Goal: Register for event/course

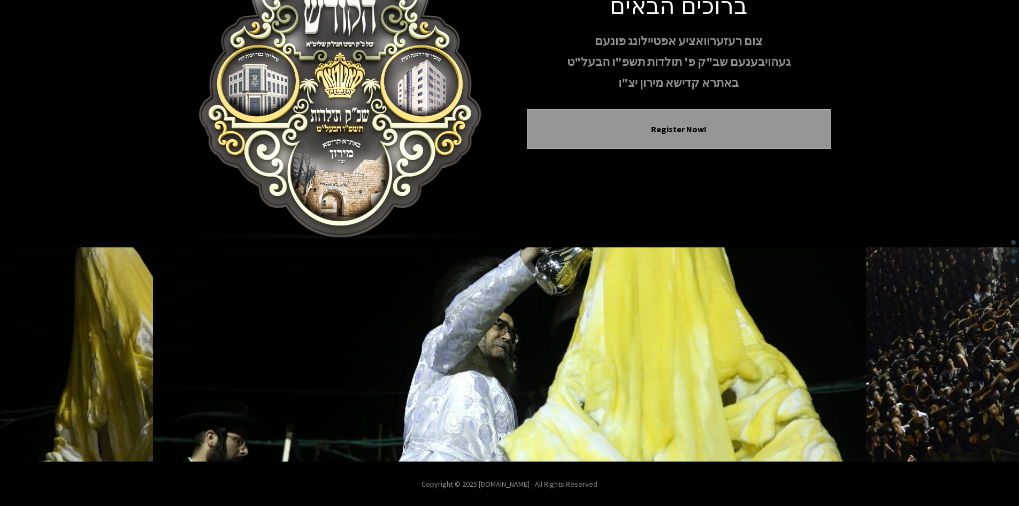
scroll to position [92, 0]
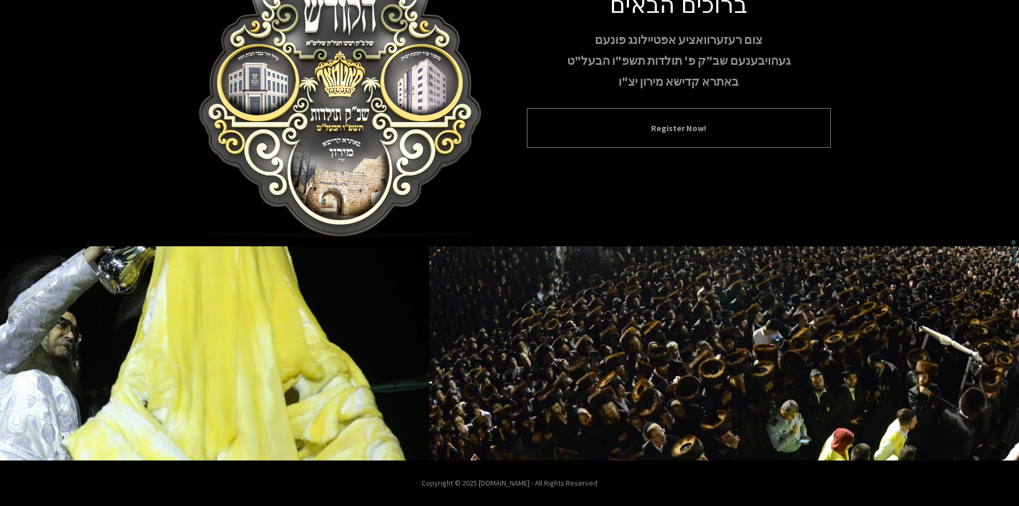
click at [696, 136] on div "Register Now!" at bounding box center [679, 128] width 304 height 40
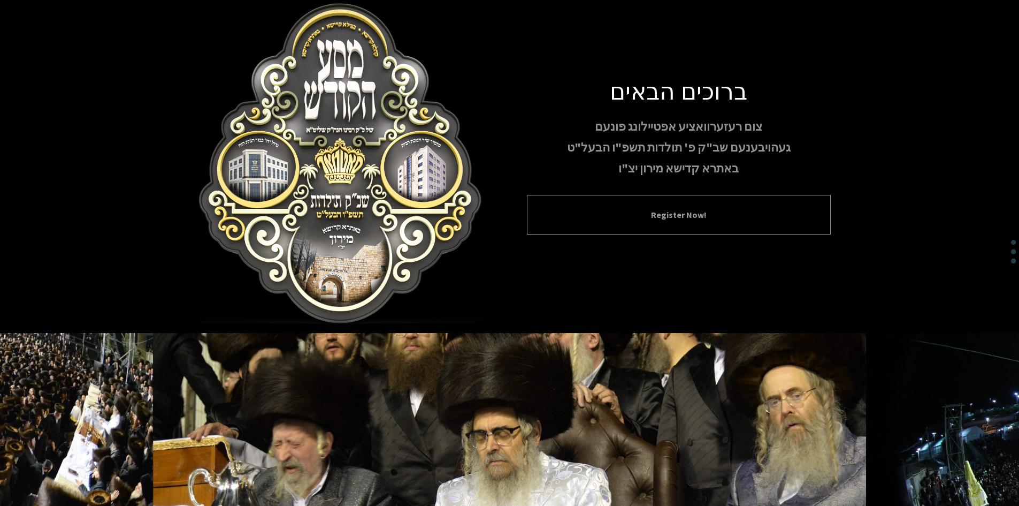
scroll to position [0, 0]
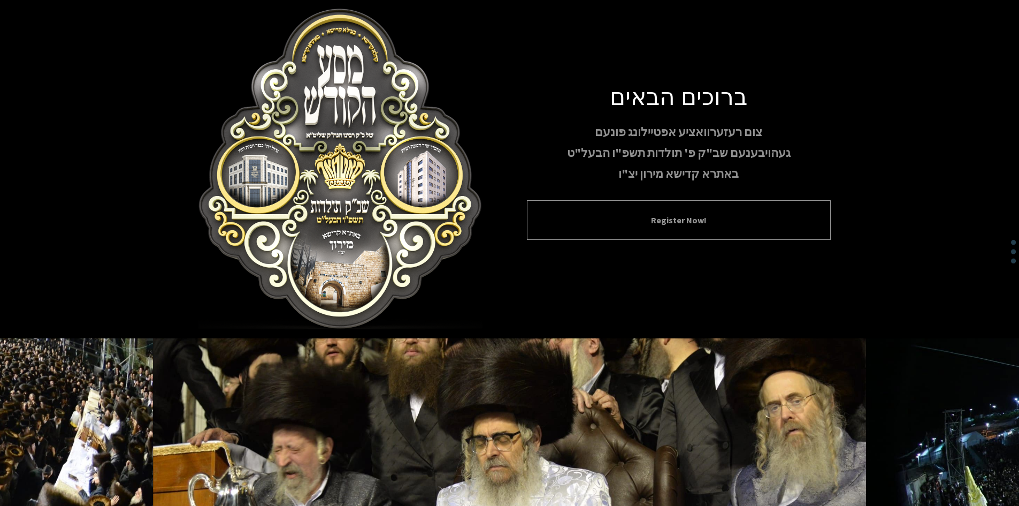
click at [689, 228] on div "Register Now!" at bounding box center [679, 220] width 304 height 40
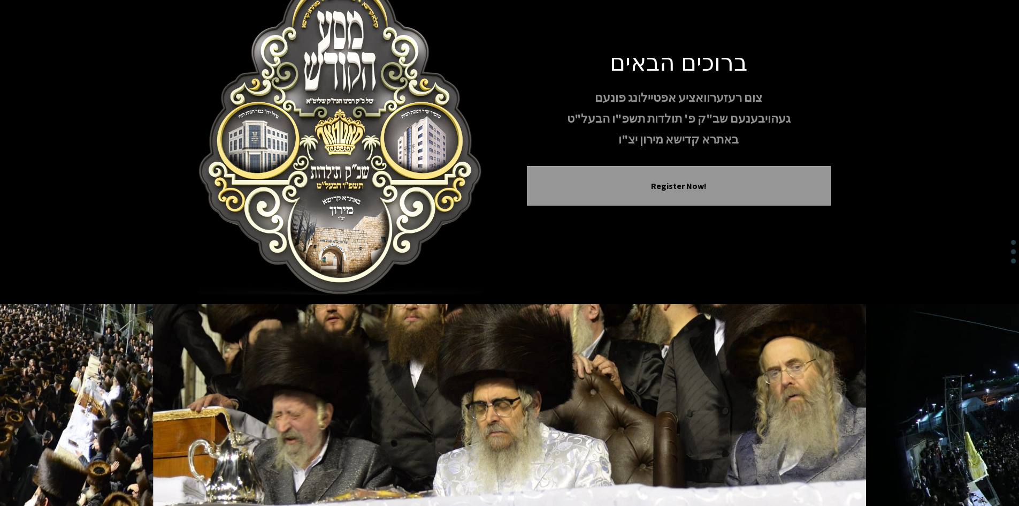
scroll to position [92, 0]
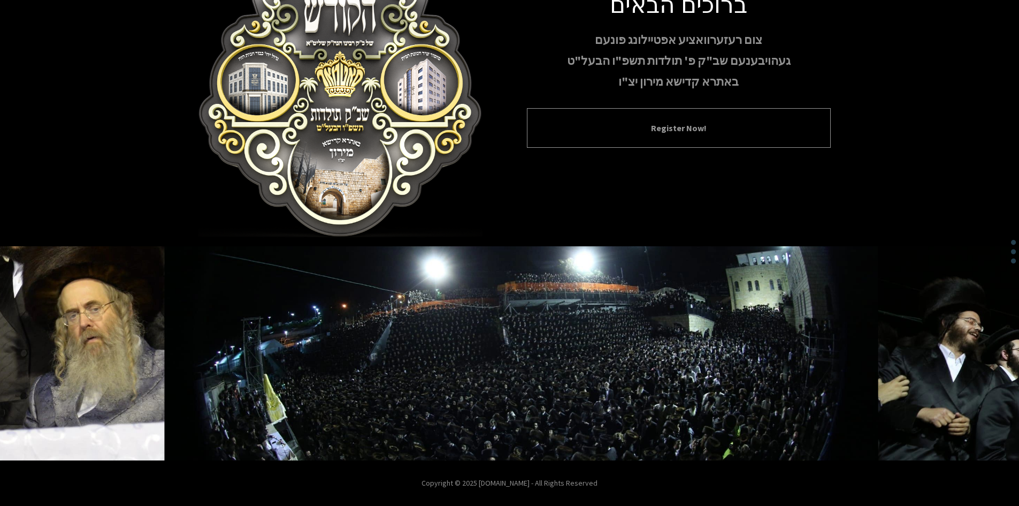
click at [698, 123] on button "Register Now!" at bounding box center [678, 127] width 277 height 13
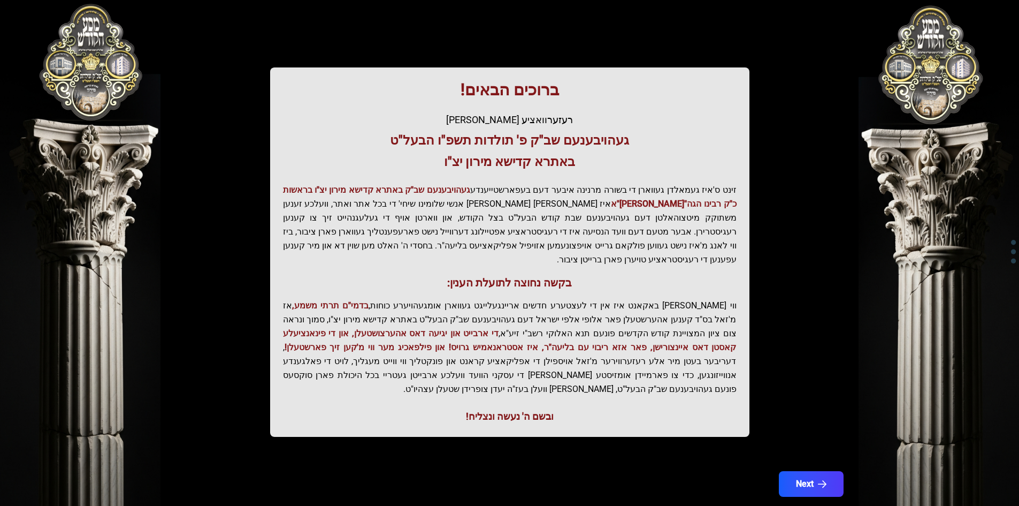
scroll to position [114, 0]
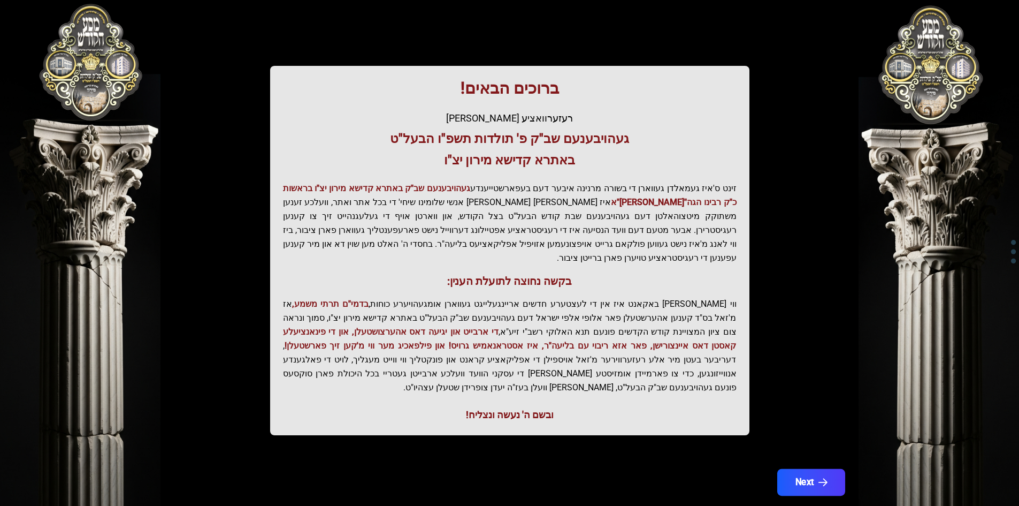
click at [808, 469] on button "Next" at bounding box center [811, 482] width 68 height 27
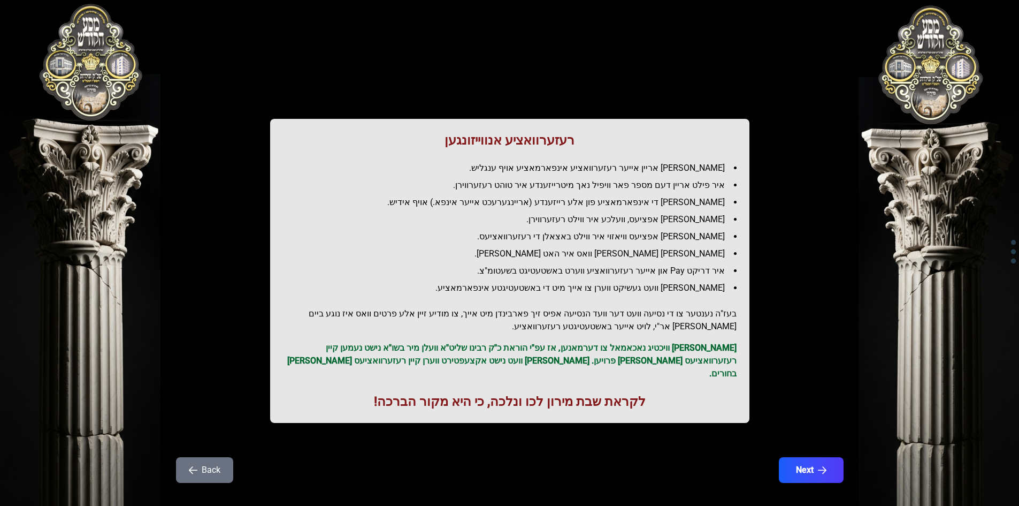
scroll to position [12, 0]
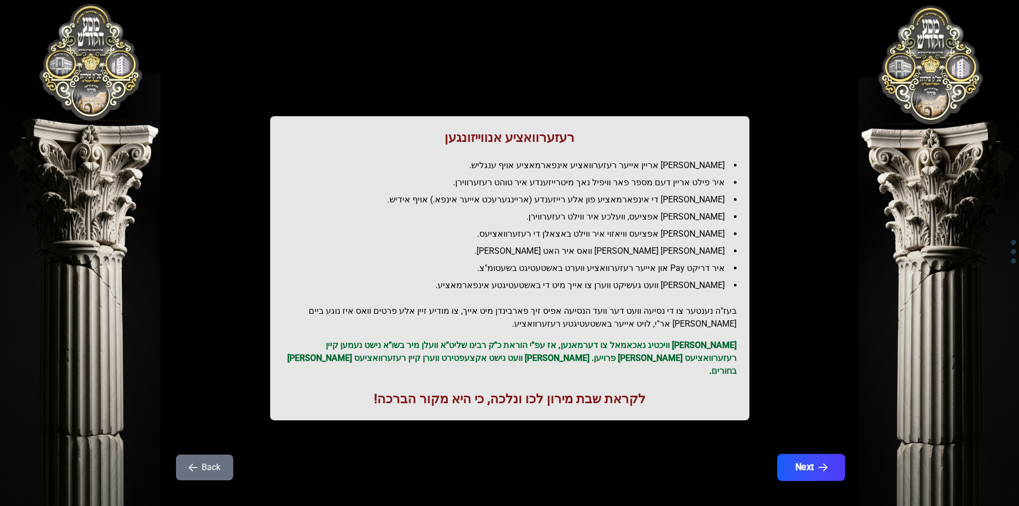
click at [800, 456] on button "Next" at bounding box center [811, 467] width 68 height 27
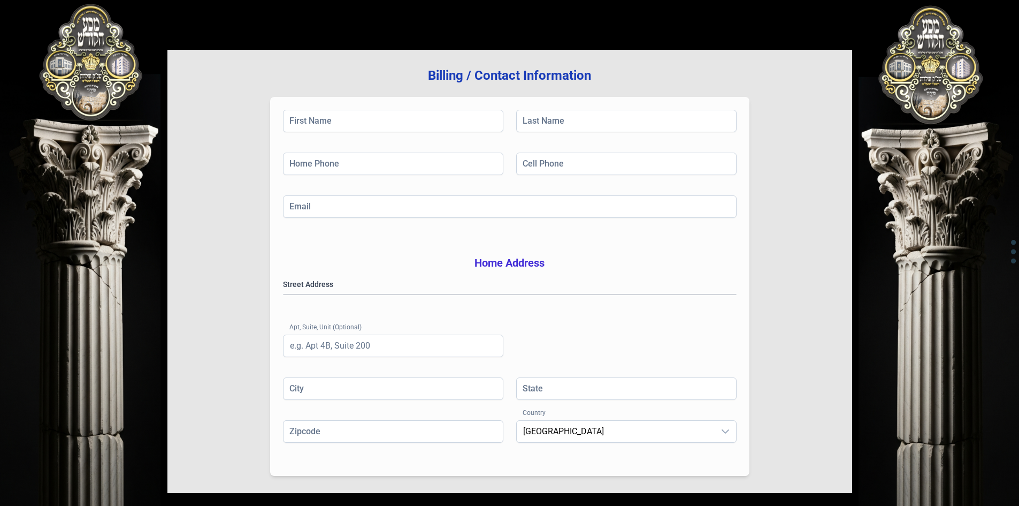
scroll to position [0, 0]
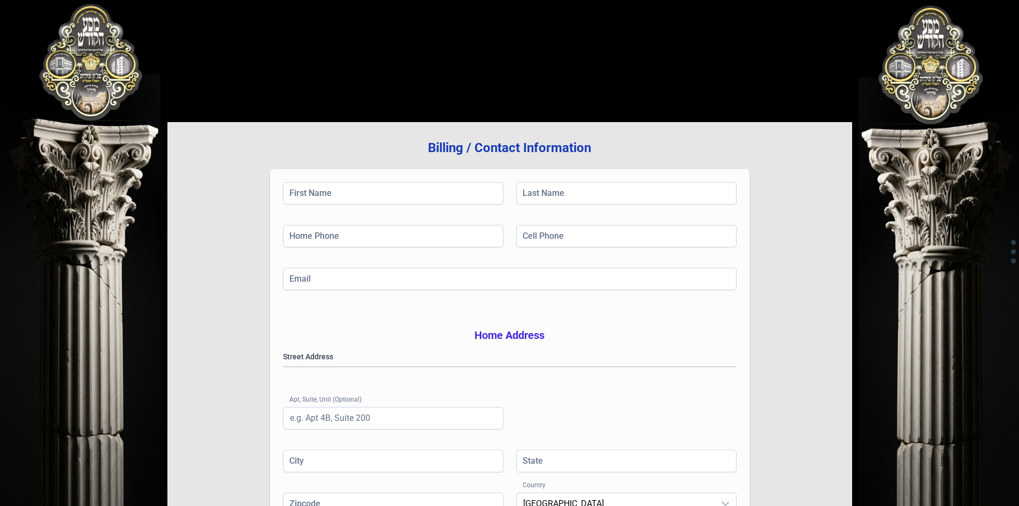
drag, startPoint x: 522, startPoint y: 531, endPoint x: 533, endPoint y: 525, distance: 12.7
drag, startPoint x: 533, startPoint y: 525, endPoint x: 821, endPoint y: 312, distance: 357.6
click at [821, 312] on div "Billing / Contact Information First Name Last Name Home Phone Cell Phone Email …" at bounding box center [509, 343] width 685 height 443
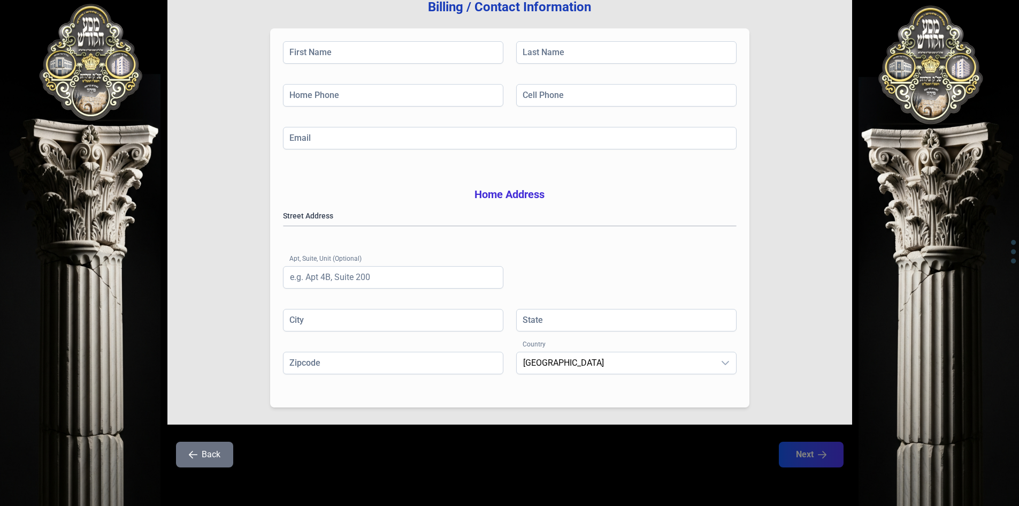
click at [200, 452] on button "Back" at bounding box center [204, 454] width 57 height 26
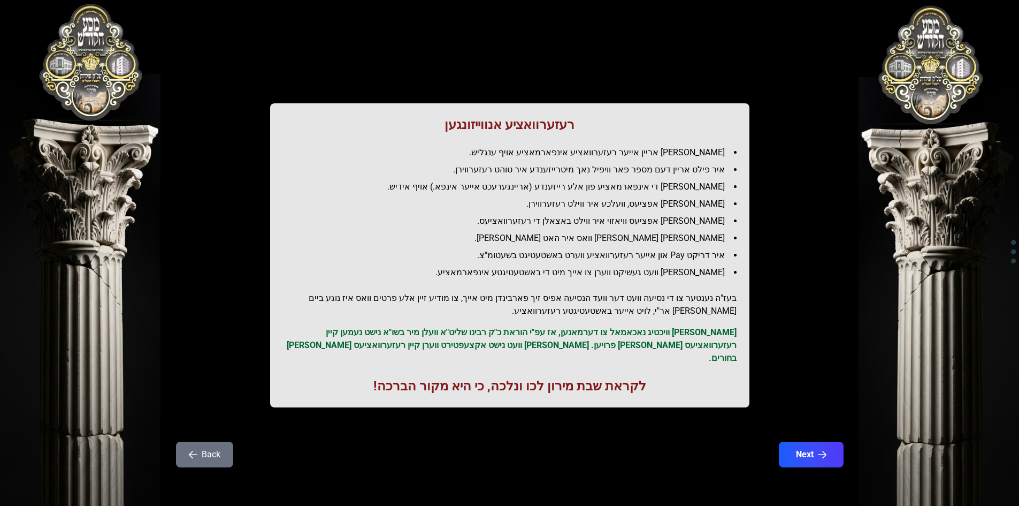
scroll to position [0, 0]
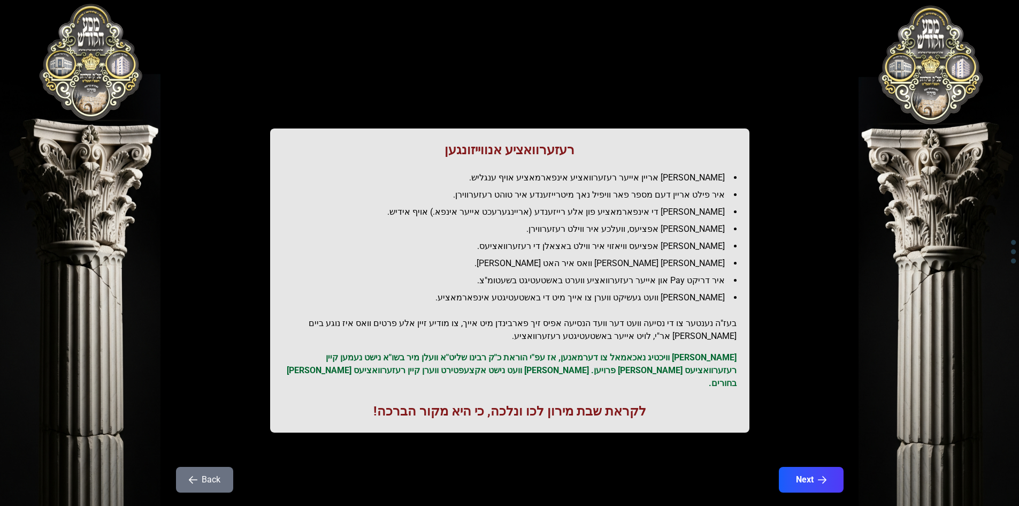
click at [200, 452] on div "רעזערוואציע אנווייזונגען איר לייגט אריין אייער רעזערוואציע אינפארמאציע אויף ענג…" at bounding box center [509, 265] width 685 height 479
click at [203, 468] on button "Back" at bounding box center [204, 480] width 57 height 26
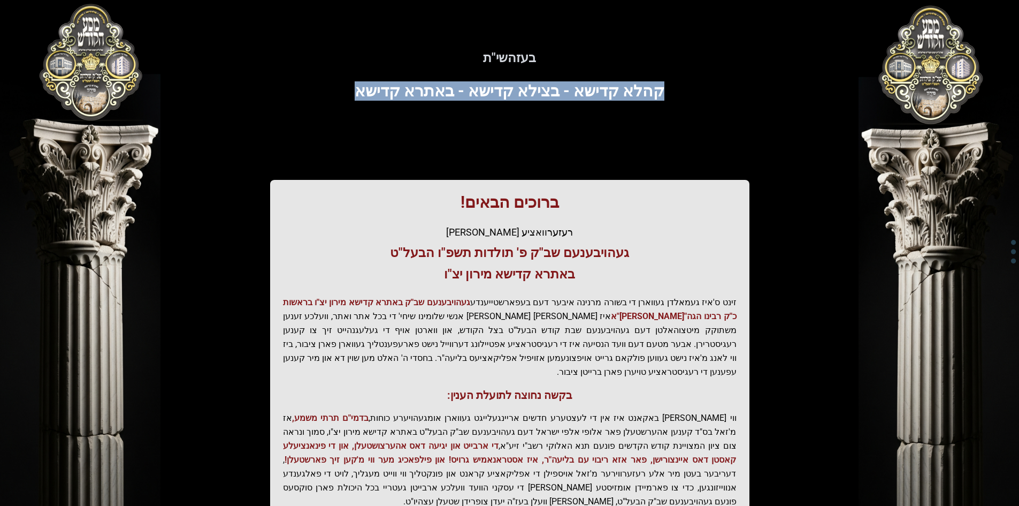
drag, startPoint x: 668, startPoint y: 87, endPoint x: 354, endPoint y: 79, distance: 313.6
click at [354, 79] on div "בעזהשי"ת קהלא קדישא - בצילא קדישא - באתרא קדישא ברוכים הבאים! רעזערוואציע אפטיי…" at bounding box center [509, 296] width 685 height 540
click at [381, 94] on span "קהלא קדישא - בצילא קדישא - באתרא קדישא" at bounding box center [510, 90] width 310 height 19
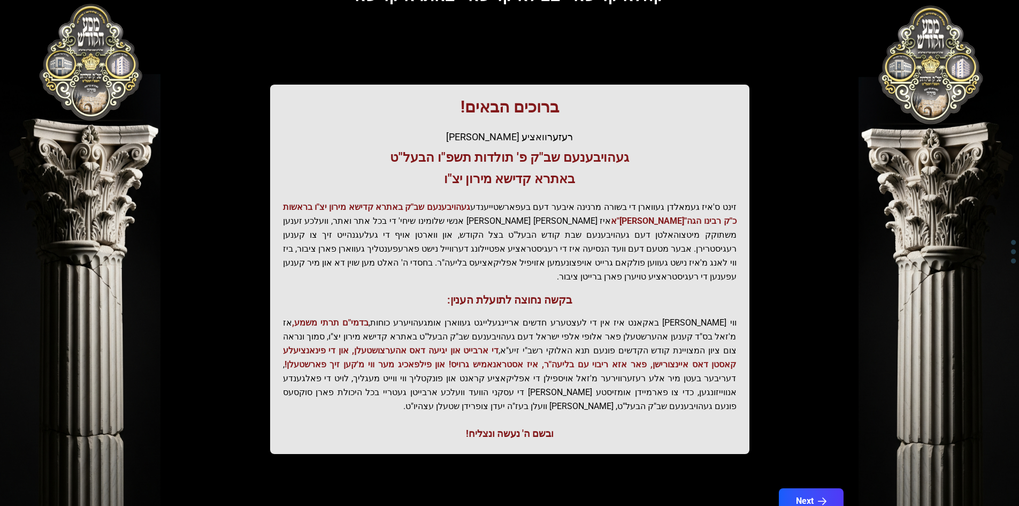
scroll to position [114, 0]
